Goal: Information Seeking & Learning: Check status

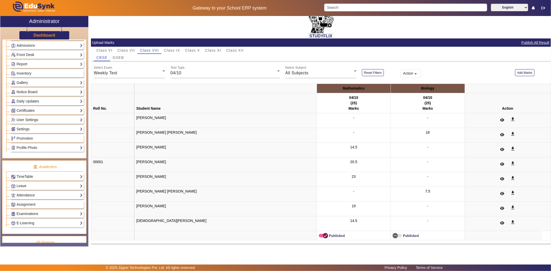
scroll to position [86, 0]
click at [22, 194] on link "Attendance" at bounding box center [46, 195] width 71 height 6
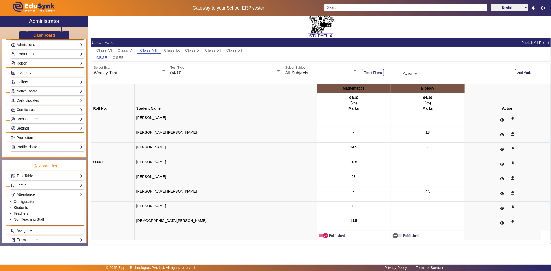
click at [22, 209] on link "Students" at bounding box center [21, 207] width 14 height 4
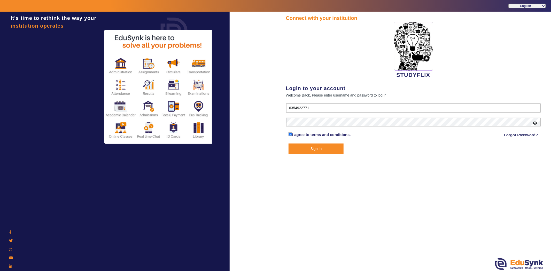
click at [301, 146] on button "Sign In" at bounding box center [315, 149] width 55 height 11
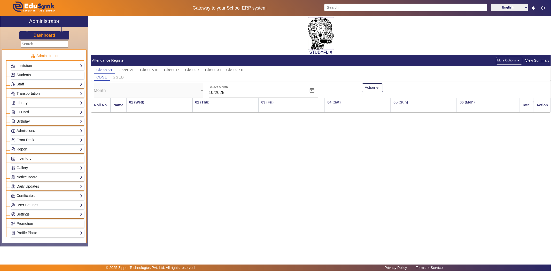
scroll to position [0, 374]
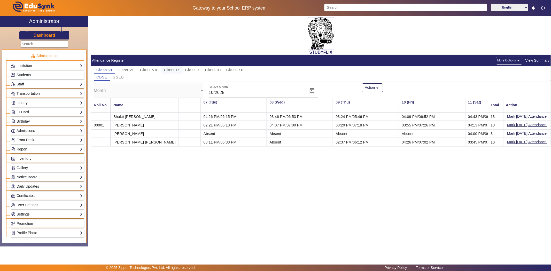
click at [177, 69] on span "Class IX" at bounding box center [172, 70] width 16 height 4
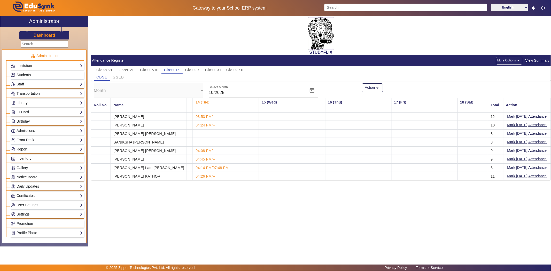
scroll to position [0, 826]
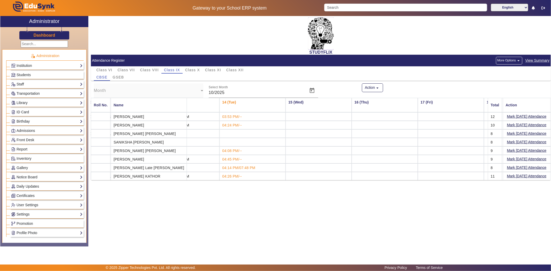
click at [395, 28] on div "STUDYFLIX" at bounding box center [320, 35] width 459 height 39
click at [240, 199] on div "STUDYFLIX Attendance Register More Options arrow_drop_down View Summary Class V…" at bounding box center [319, 128] width 462 height 225
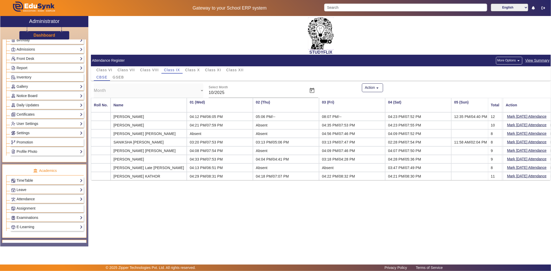
scroll to position [86, 0]
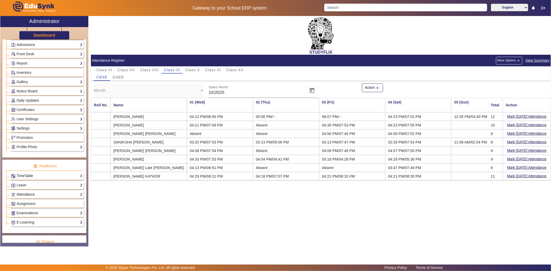
click at [27, 194] on link "Attendance" at bounding box center [46, 195] width 71 height 6
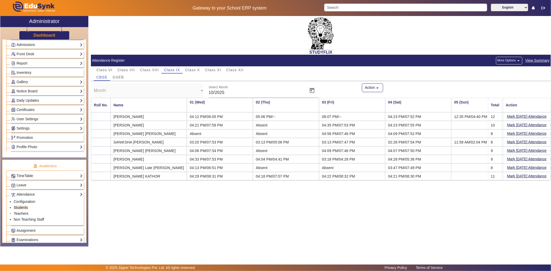
click at [21, 213] on link "Teachers" at bounding box center [21, 213] width 15 height 4
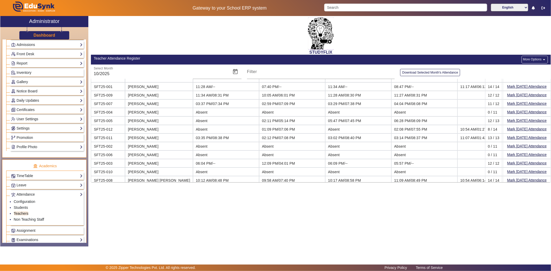
scroll to position [17, 0]
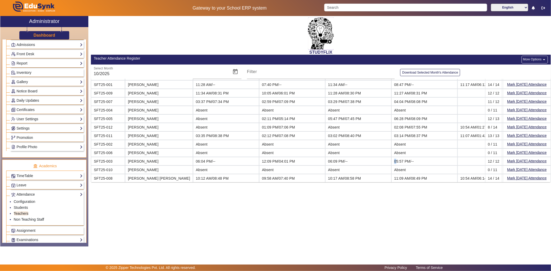
drag, startPoint x: 346, startPoint y: 157, endPoint x: 373, endPoint y: 154, distance: 27.3
drag, startPoint x: 372, startPoint y: 148, endPoint x: 383, endPoint y: 149, distance: 11.5
click at [391, 149] on td "Absent" at bounding box center [424, 152] width 66 height 9
drag, startPoint x: 382, startPoint y: 142, endPoint x: 372, endPoint y: 141, distance: 10.4
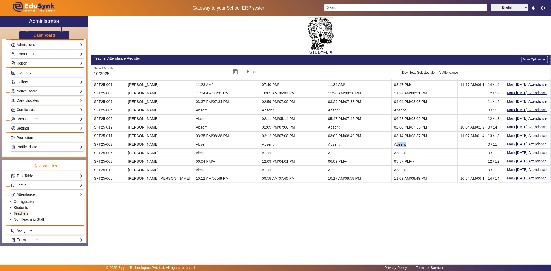
click at [391, 141] on td "Absent" at bounding box center [424, 144] width 66 height 9
drag, startPoint x: 269, startPoint y: 151, endPoint x: 330, endPoint y: 141, distance: 61.4
click at [326, 143] on mat-table "Registration No. Name 01 (Wed) 02 (Thu) 03 (Fri) 04 (Sat) 05 (Sun) 06 (Mon) 07 …" at bounding box center [320, 130] width 459 height 103
click at [345, 140] on td "Absent" at bounding box center [358, 144] width 66 height 9
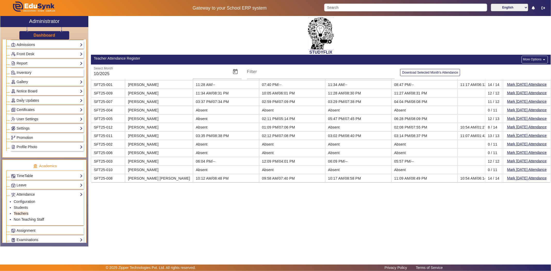
click at [392, 174] on td "11:09 AM/08:49 PM" at bounding box center [424, 178] width 66 height 8
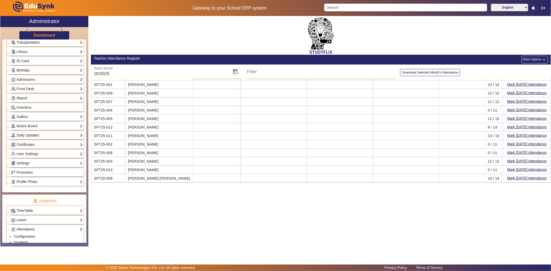
scroll to position [0, 0]
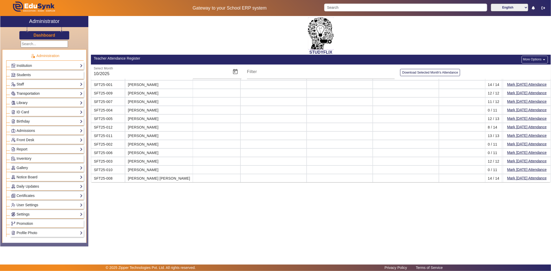
click at [19, 96] on link "Transportation" at bounding box center [46, 94] width 71 height 6
